Goal: Task Accomplishment & Management: Manage account settings

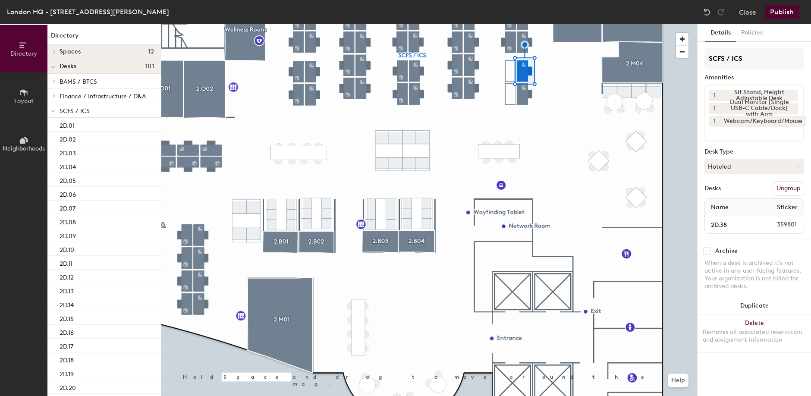
click at [509, 24] on div at bounding box center [429, 24] width 536 height 0
click at [707, 254] on input "checkbox" at bounding box center [707, 251] width 8 height 8
checkbox input "false"
click at [709, 254] on input "checkbox" at bounding box center [707, 251] width 8 height 8
checkbox input "false"
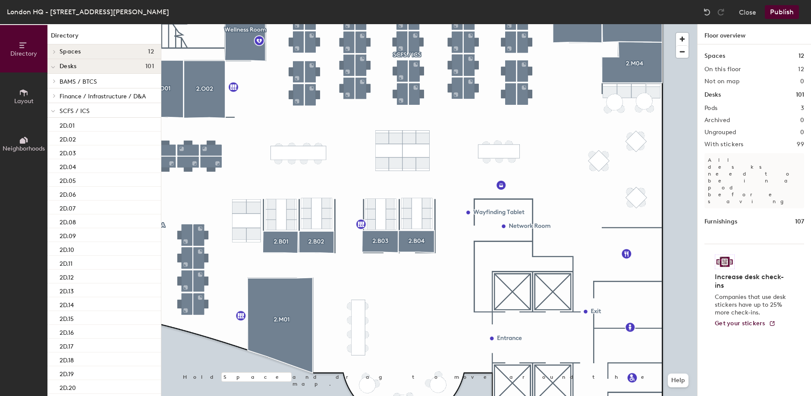
click at [746, 10] on button "Close" at bounding box center [747, 12] width 17 height 14
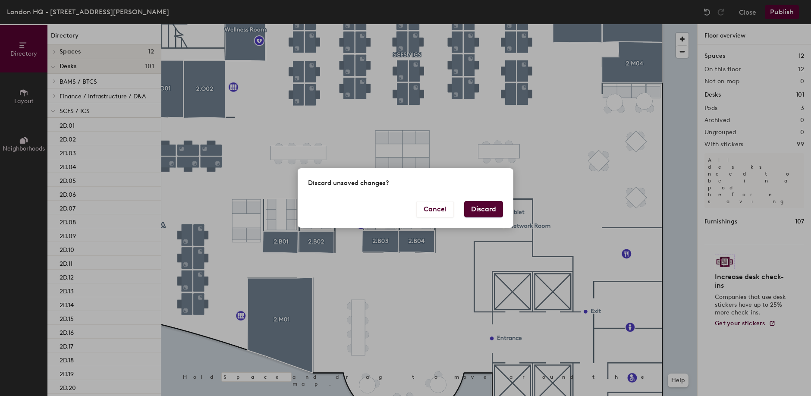
click at [466, 209] on button "Discard" at bounding box center [483, 209] width 39 height 16
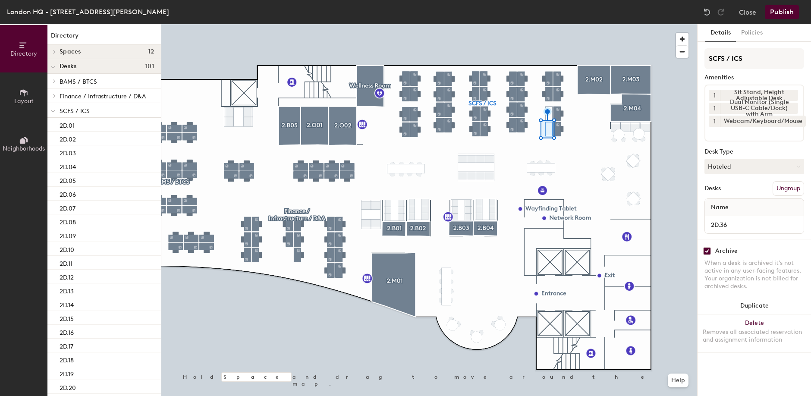
click at [705, 250] on input "checkbox" at bounding box center [707, 251] width 8 height 8
checkbox input "false"
click at [536, 24] on div at bounding box center [429, 24] width 536 height 0
click at [707, 253] on input "checkbox" at bounding box center [707, 251] width 8 height 8
checkbox input "false"
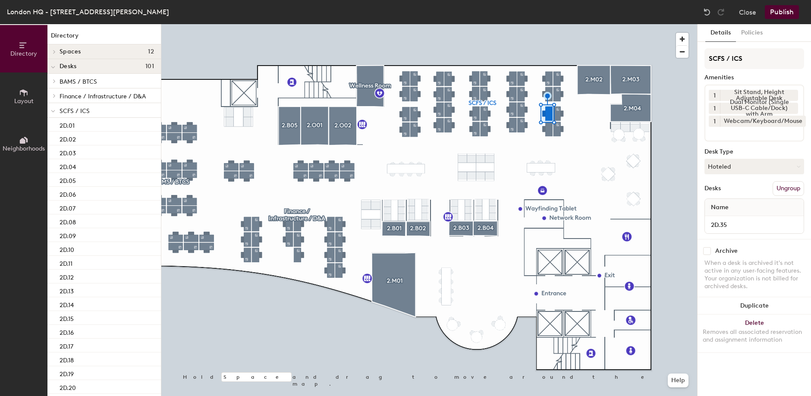
click at [777, 10] on button "Publish" at bounding box center [782, 12] width 34 height 14
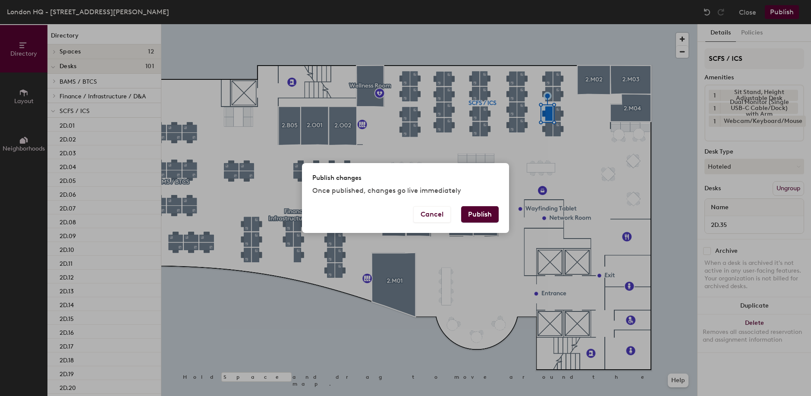
click at [483, 217] on button "Publish" at bounding box center [480, 214] width 38 height 16
